Goal: Task Accomplishment & Management: Manage account settings

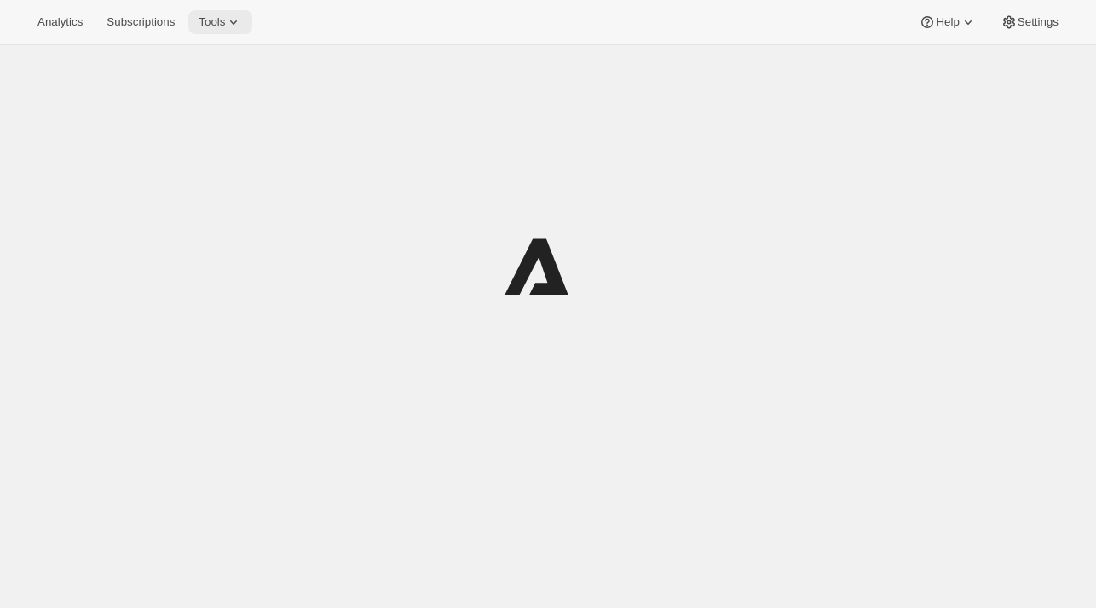
click at [208, 24] on span "Tools" at bounding box center [212, 22] width 26 height 14
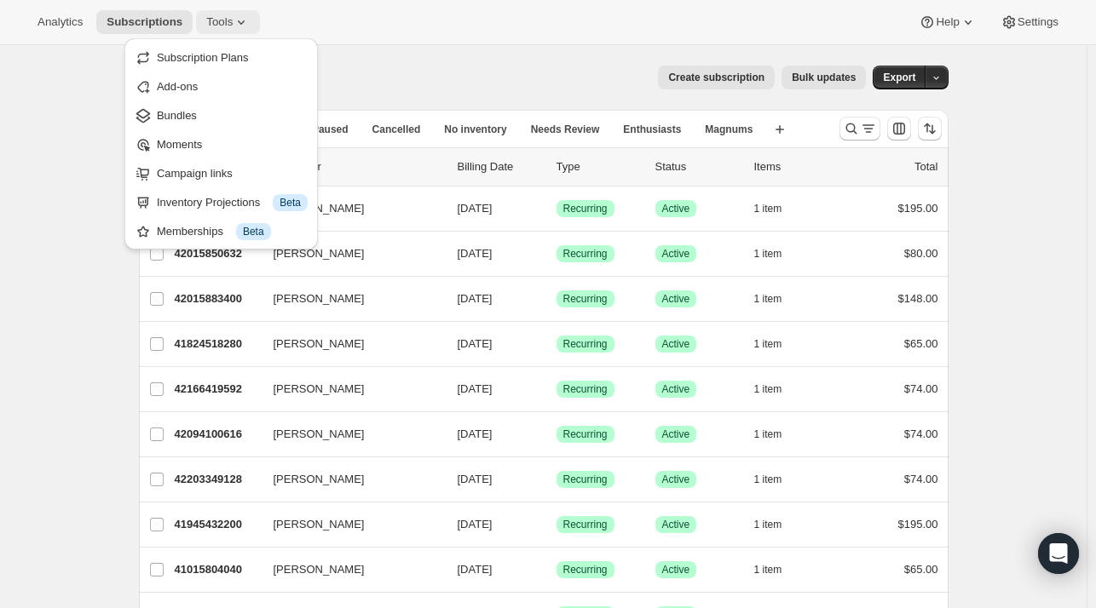
click at [209, 25] on span "Tools" at bounding box center [219, 22] width 26 height 14
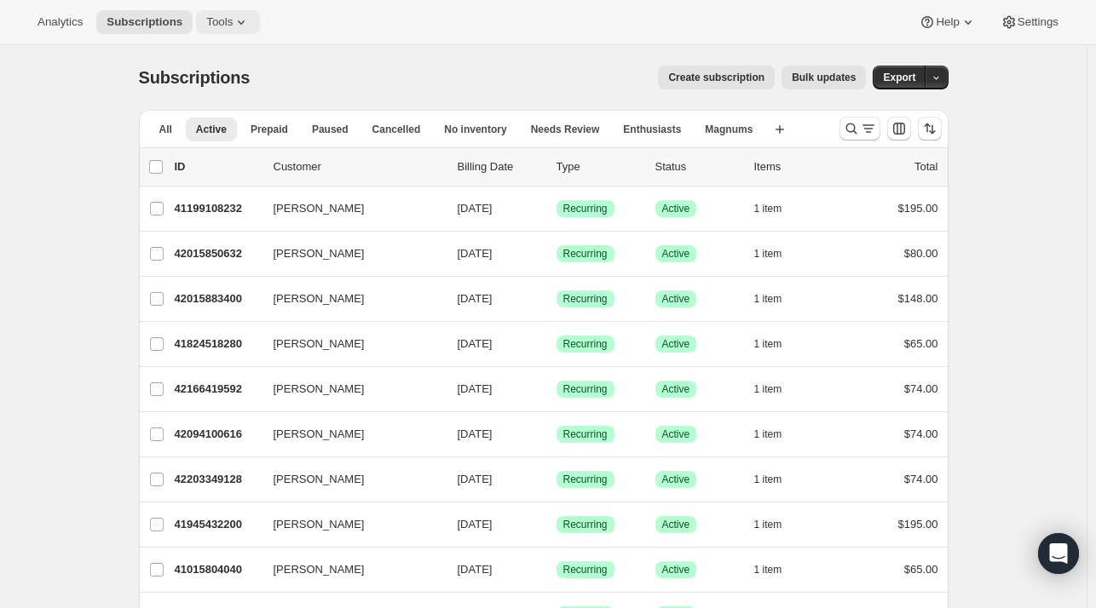
click at [209, 25] on span "Tools" at bounding box center [219, 22] width 26 height 14
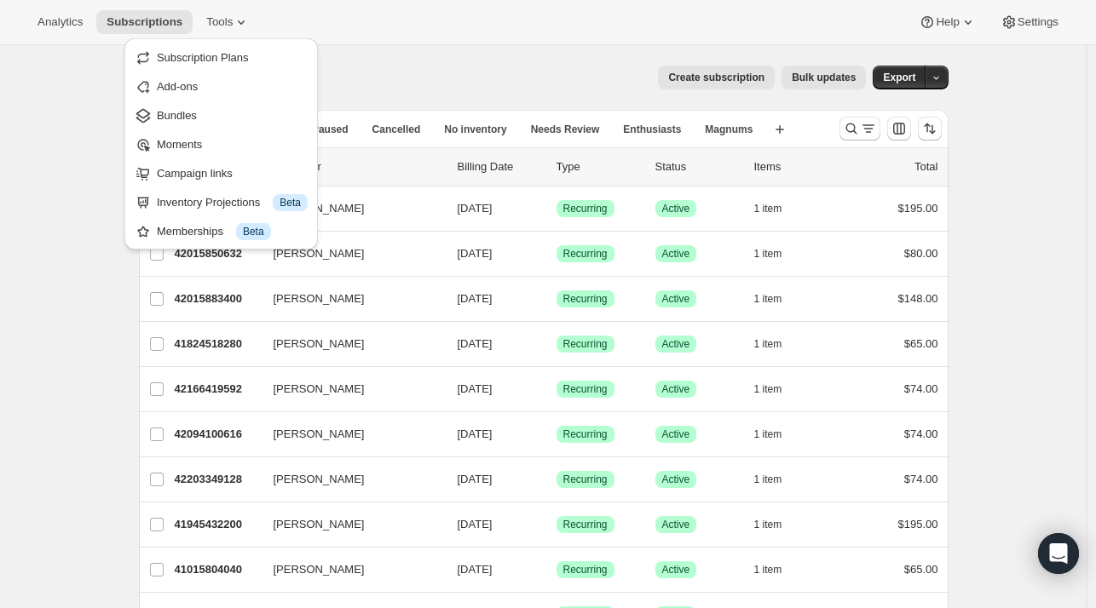
click at [372, 22] on div "Analytics Subscriptions Tools Help Settings" at bounding box center [548, 22] width 1096 height 45
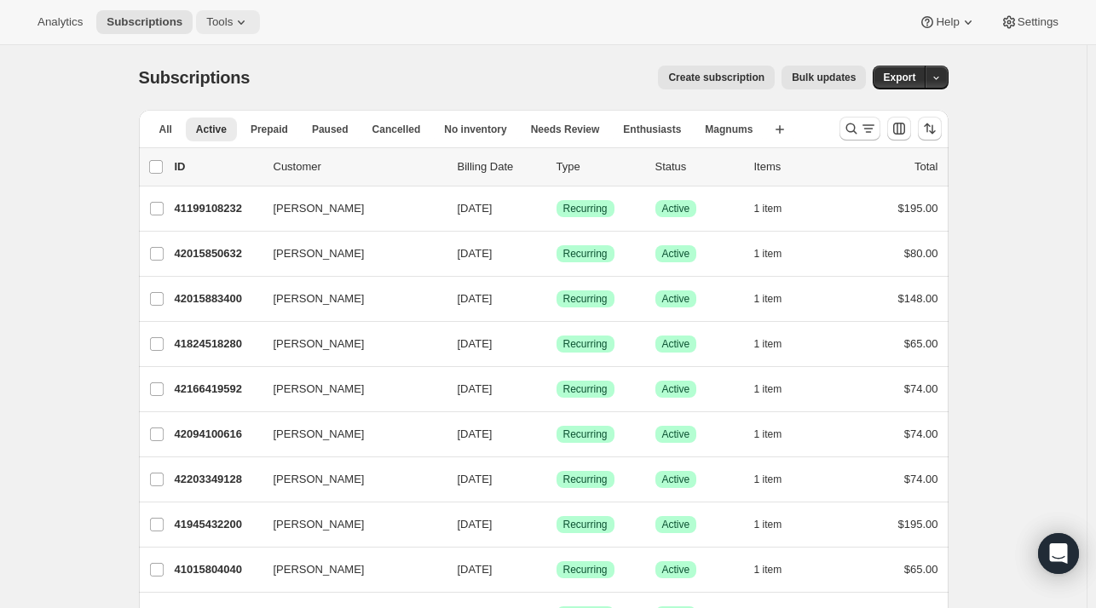
click at [233, 21] on icon at bounding box center [241, 22] width 17 height 17
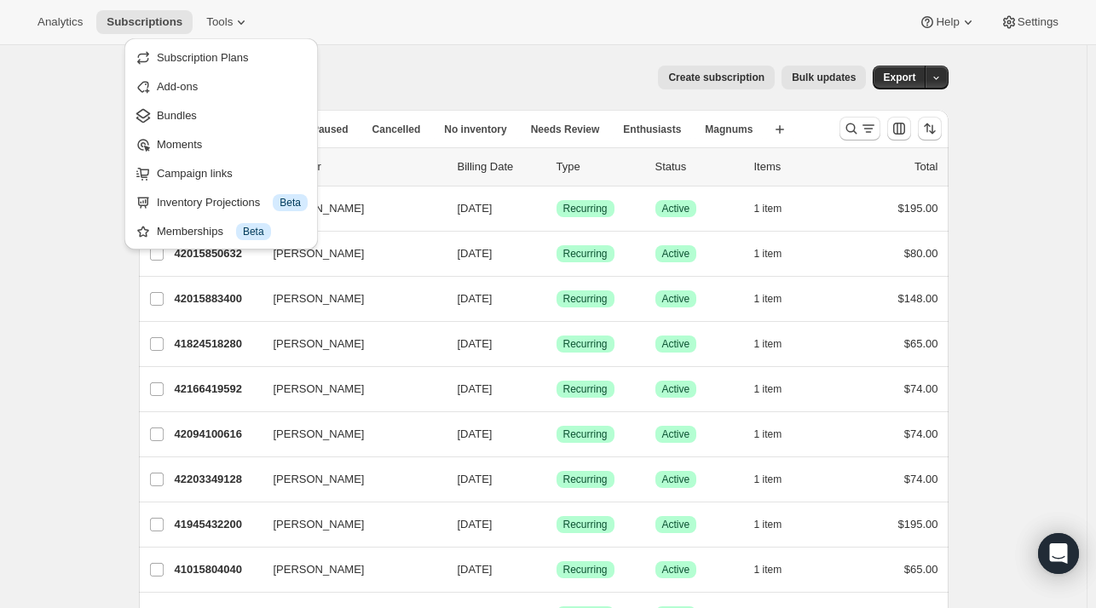
click at [303, 25] on div "Analytics Subscriptions Tools Help Settings" at bounding box center [548, 22] width 1096 height 45
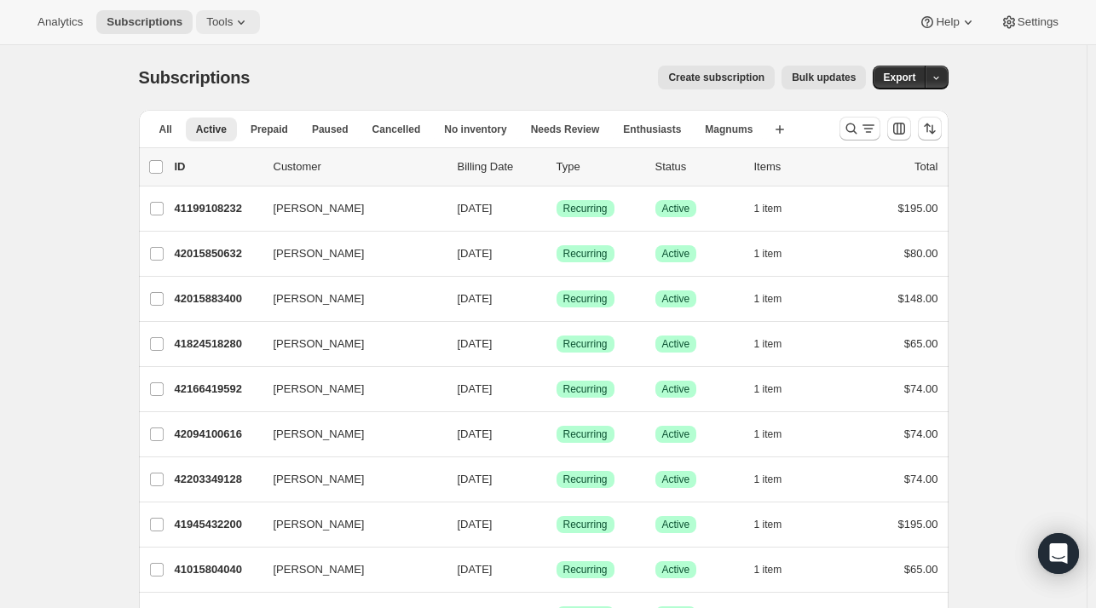
click at [222, 24] on span "Tools" at bounding box center [219, 22] width 26 height 14
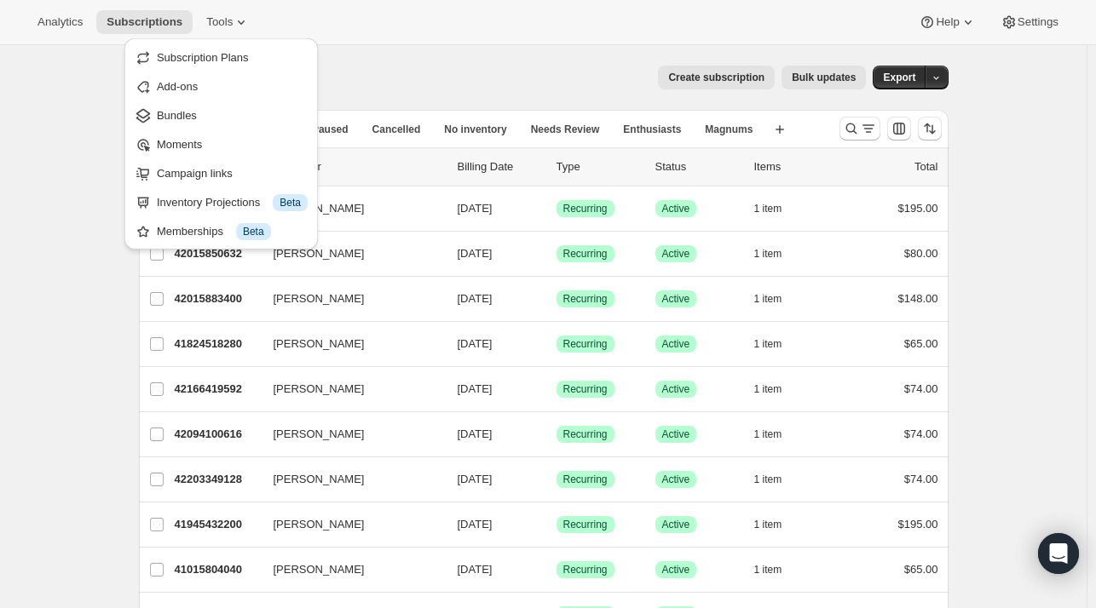
click at [337, 17] on div "Analytics Subscriptions Tools Help Settings" at bounding box center [548, 22] width 1096 height 45
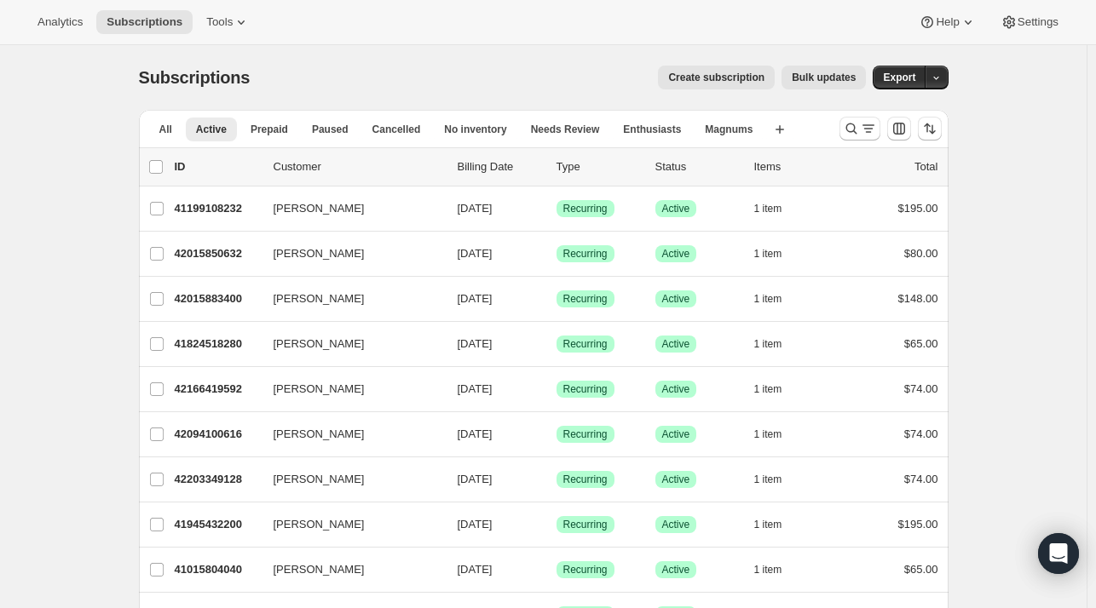
click at [222, 80] on span "Subscriptions" at bounding box center [195, 77] width 112 height 19
drag, startPoint x: 222, startPoint y: 80, endPoint x: 193, endPoint y: 71, distance: 29.6
click at [193, 71] on span "Subscriptions" at bounding box center [195, 77] width 112 height 19
drag, startPoint x: 193, startPoint y: 71, endPoint x: 262, endPoint y: 74, distance: 69.1
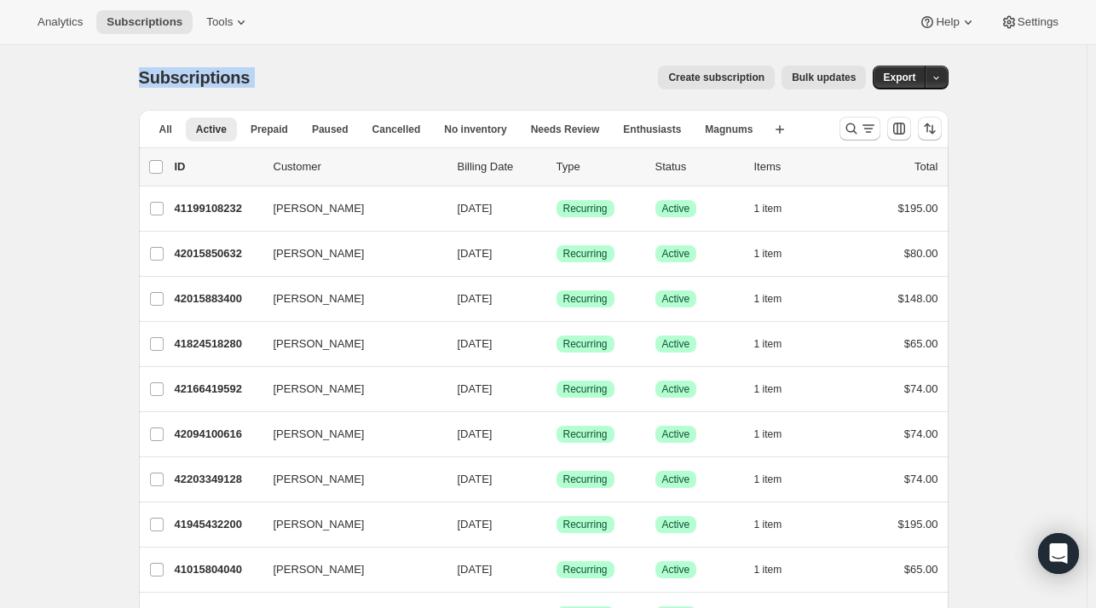
click at [262, 74] on div "Subscriptions Create subscription Bulk updates More actions Create subscription…" at bounding box center [543, 78] width 809 height 24
click at [215, 78] on span "Subscriptions" at bounding box center [195, 77] width 112 height 19
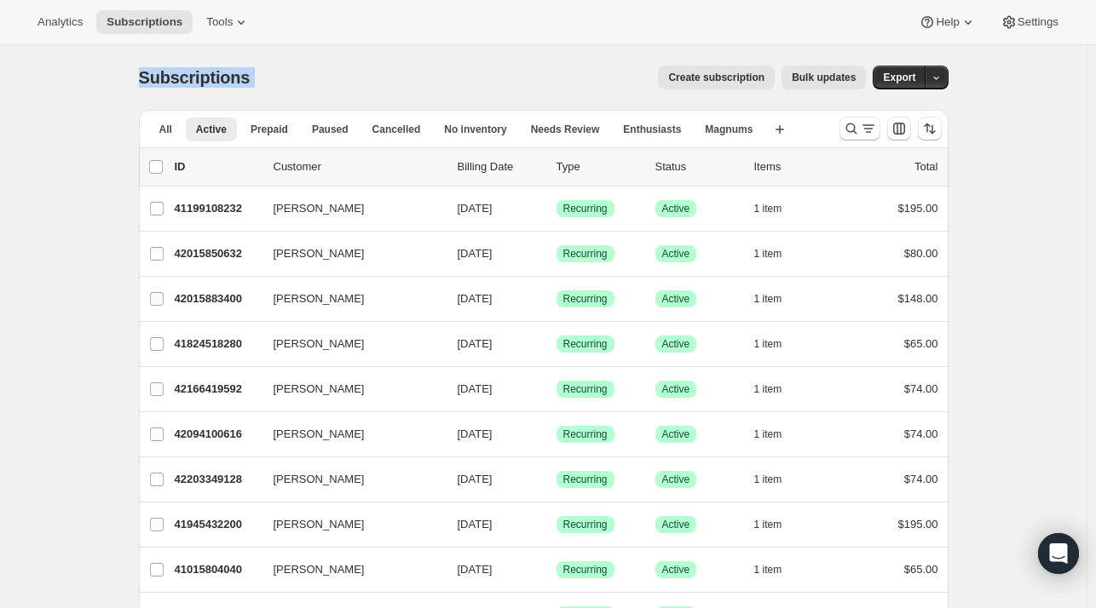
click at [215, 78] on span "Subscriptions" at bounding box center [195, 77] width 112 height 19
click at [267, 77] on div "Subscriptions Create subscription Bulk updates More actions Create subscription…" at bounding box center [543, 78] width 809 height 24
